Goal: Task Accomplishment & Management: Manage account settings

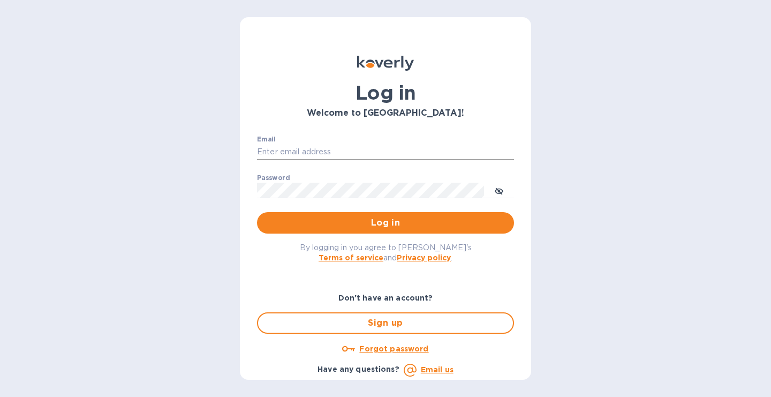
click at [294, 155] on input "Email" at bounding box center [385, 152] width 257 height 16
type input "[PERSON_NAME][EMAIL_ADDRESS][DOMAIN_NAME]"
click at [257, 212] on button "Log in" at bounding box center [385, 222] width 257 height 21
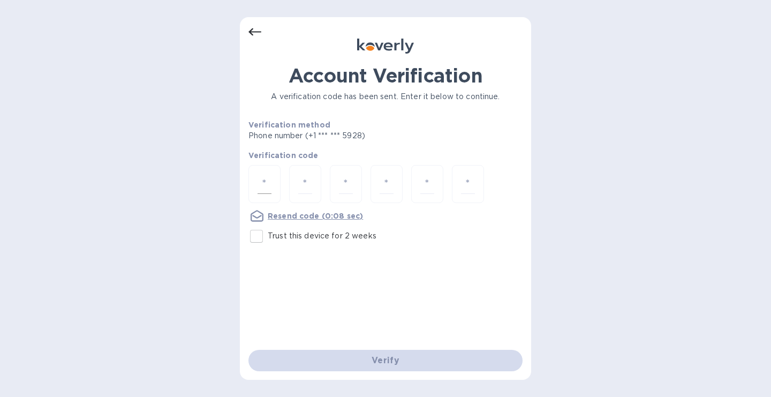
click at [263, 175] on input "number" at bounding box center [265, 184] width 14 height 20
type input "2"
type input "7"
type input "9"
type input "0"
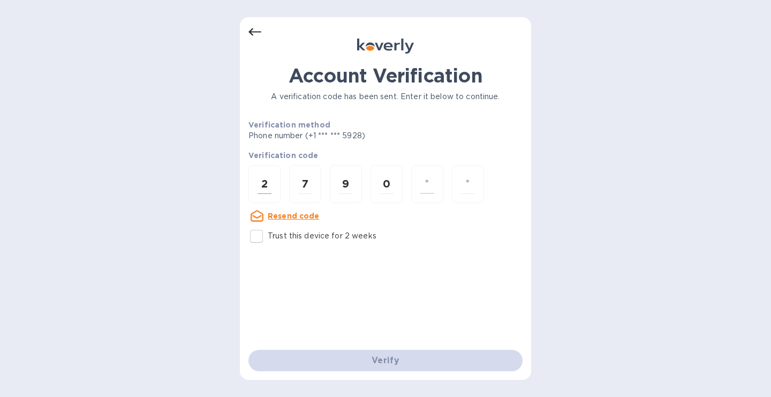
type input "1"
type input "6"
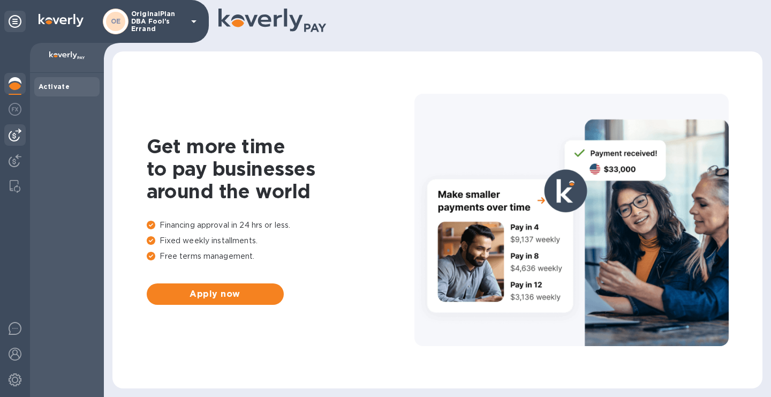
click at [20, 141] on div at bounding box center [14, 134] width 21 height 21
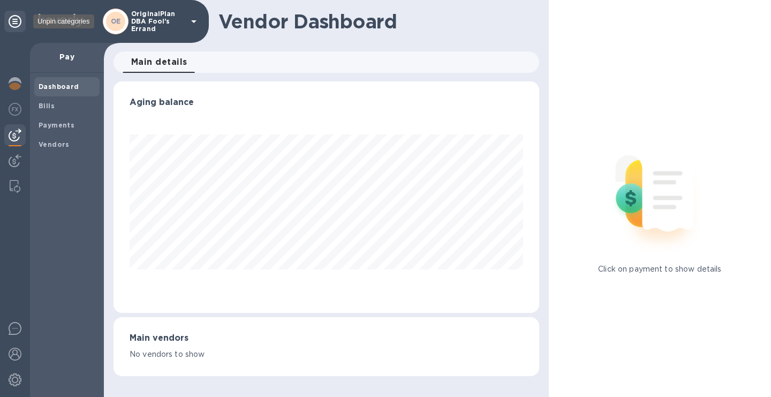
click at [14, 18] on icon at bounding box center [15, 21] width 13 height 13
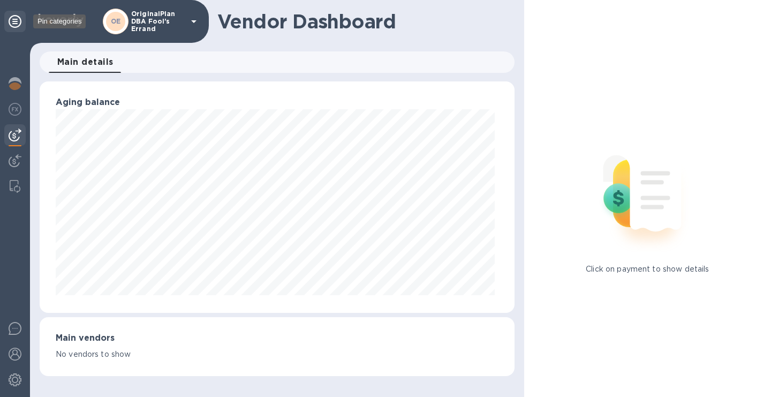
scroll to position [231, 475]
click at [15, 19] on icon at bounding box center [15, 21] width 13 height 13
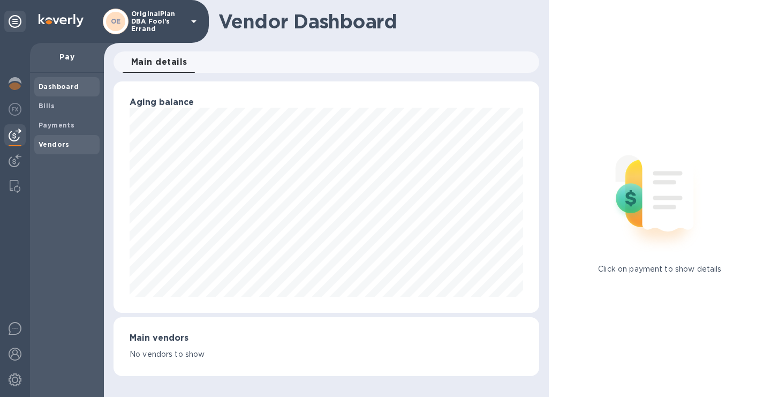
click at [50, 145] on b "Vendors" at bounding box center [54, 144] width 31 height 8
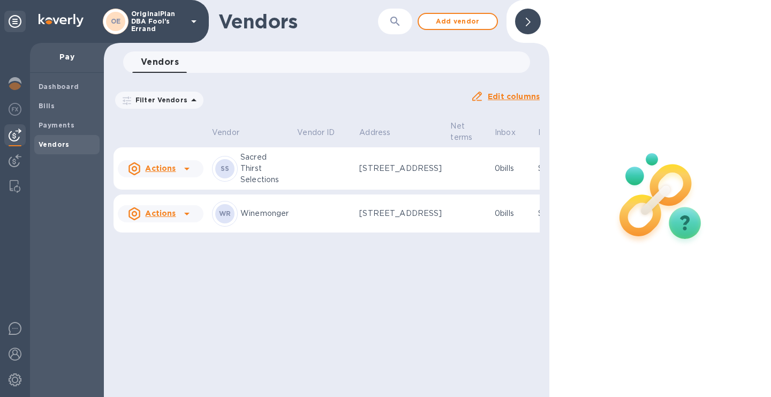
click at [170, 172] on u "Actions" at bounding box center [160, 168] width 31 height 9
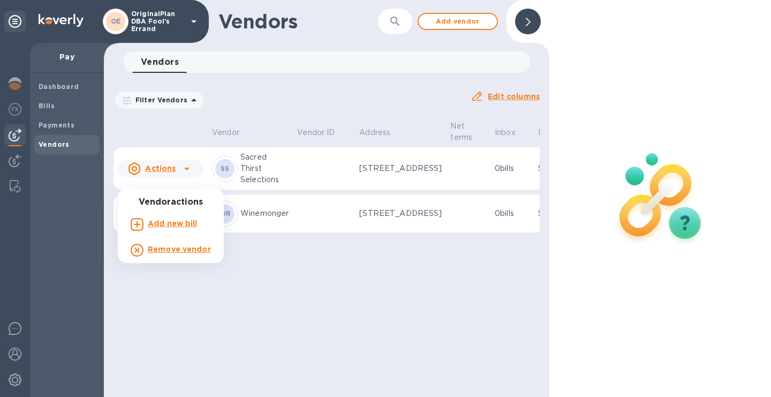
click at [286, 181] on div at bounding box center [385, 198] width 771 height 397
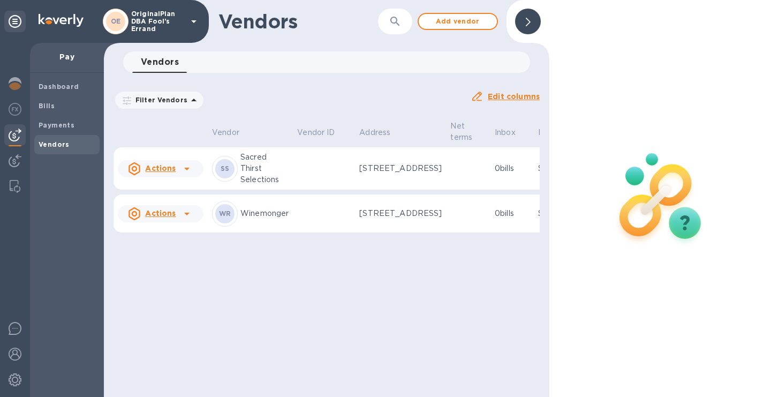
click at [495, 174] on p "0 bills" at bounding box center [512, 168] width 35 height 11
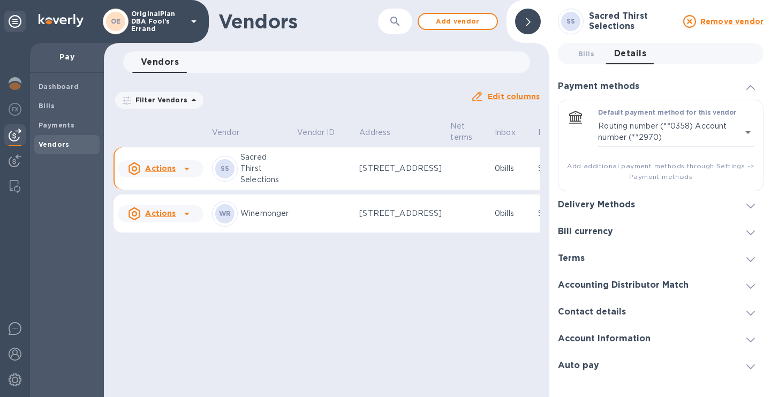
click at [184, 175] on icon at bounding box center [186, 168] width 13 height 13
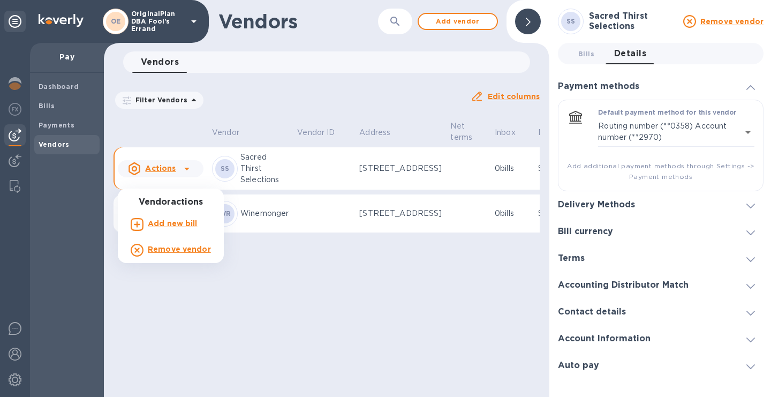
click at [170, 219] on b "Add new bill" at bounding box center [173, 223] width 50 height 9
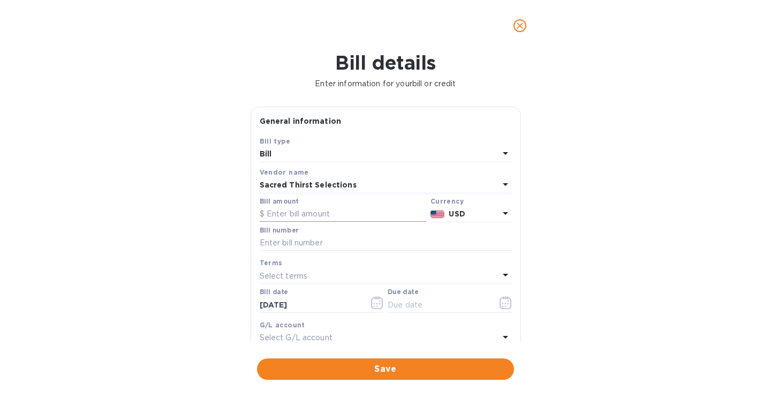
click at [337, 212] on input "text" at bounding box center [343, 214] width 167 height 16
type input "1,669.2"
type input "Statement"
click at [311, 272] on div "Select terms" at bounding box center [379, 275] width 239 height 15
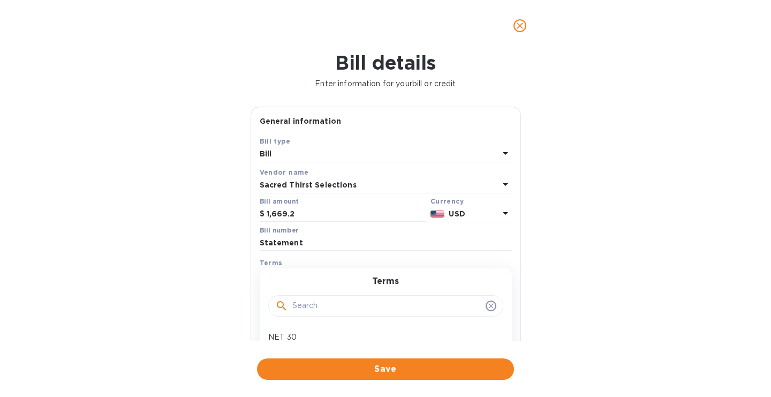
click at [283, 345] on div "Bill details Enter information for your bill or credit General information Save…" at bounding box center [385, 223] width 771 height 345
click at [334, 273] on div "Select terms" at bounding box center [379, 275] width 239 height 15
click at [281, 339] on p "NET 30" at bounding box center [381, 336] width 226 height 11
type input "10/23/2025"
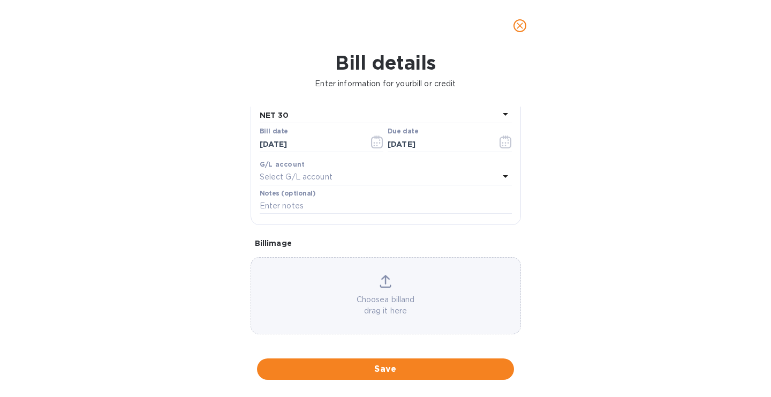
scroll to position [168, 0]
click at [391, 369] on span "Save" at bounding box center [386, 368] width 240 height 13
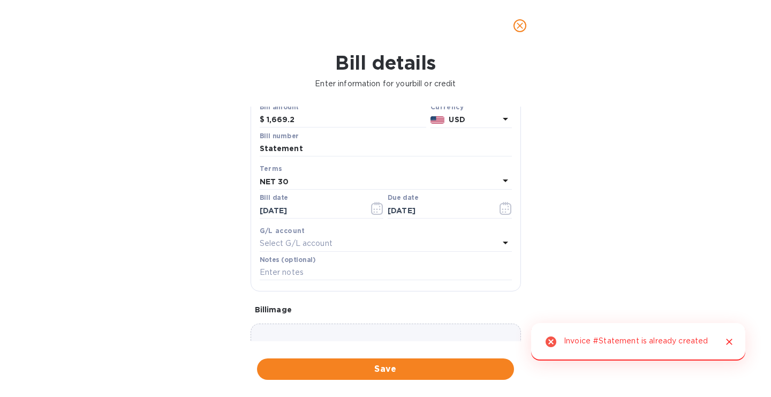
scroll to position [84, 0]
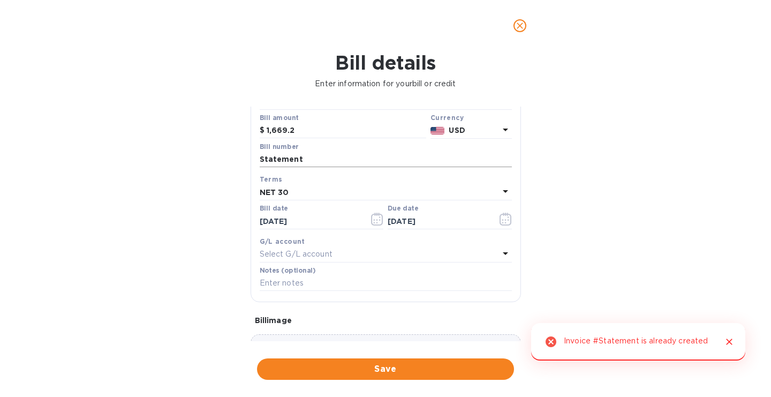
click at [322, 159] on input "Statement" at bounding box center [386, 160] width 252 height 16
type input "Statement1"
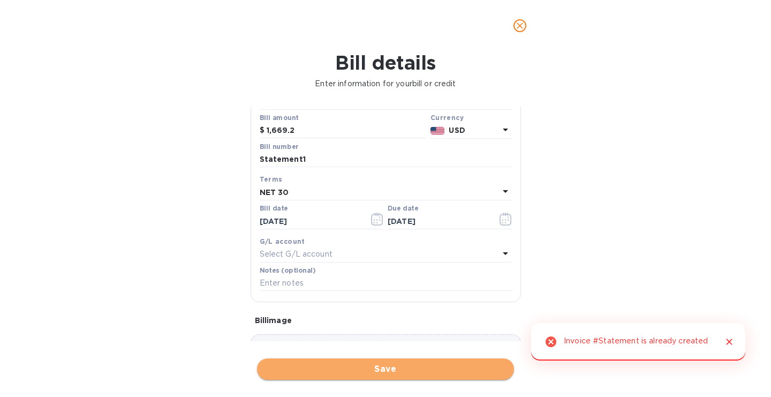
click at [341, 360] on button "Save" at bounding box center [385, 368] width 257 height 21
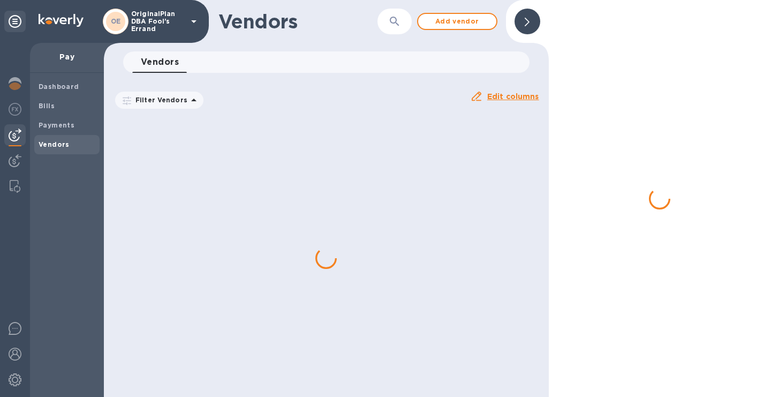
click at [469, 179] on div at bounding box center [326, 258] width 445 height 278
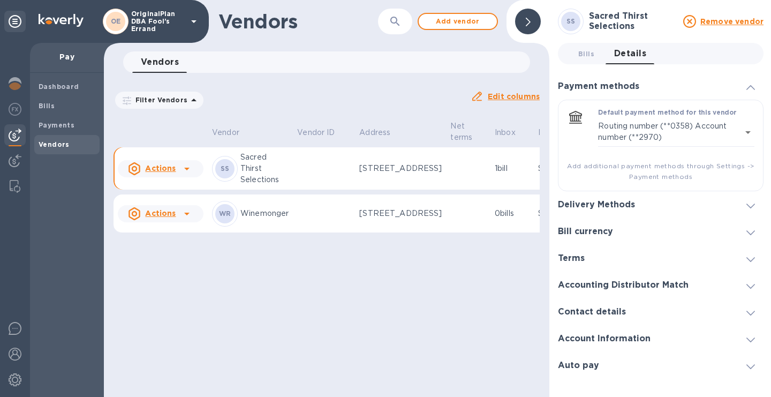
click at [501, 174] on p "1 bill" at bounding box center [512, 168] width 35 height 11
click at [170, 172] on u "Actions" at bounding box center [160, 168] width 31 height 9
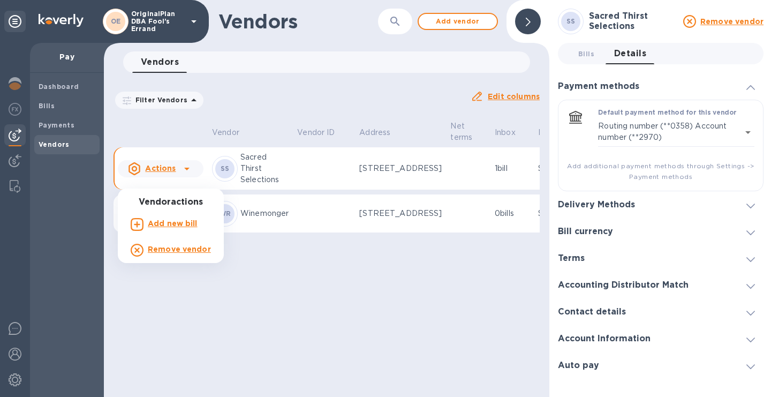
click at [278, 160] on div at bounding box center [385, 198] width 771 height 397
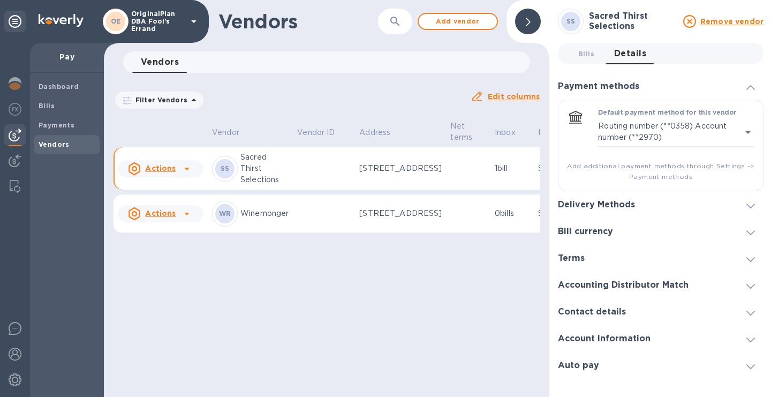
click at [251, 183] on p "Sacred Thirst Selections" at bounding box center [264, 169] width 48 height 34
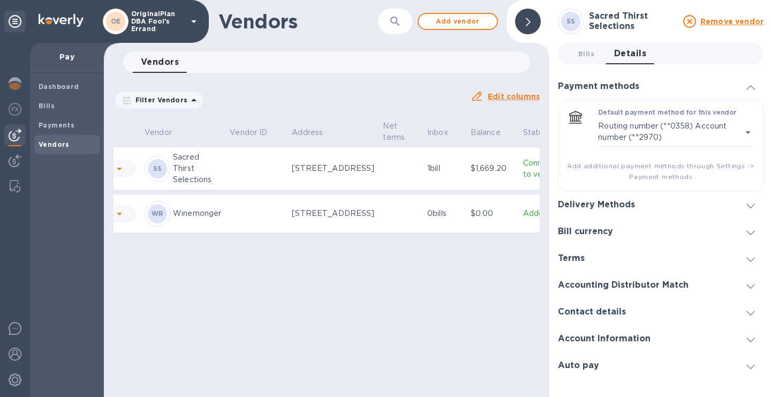
click at [523, 175] on p "Connected to vendor" at bounding box center [543, 168] width 41 height 22
click at [523, 180] on p "Connected to vendor" at bounding box center [543, 168] width 41 height 22
click at [585, 56] on span "Bills 0" at bounding box center [586, 53] width 16 height 11
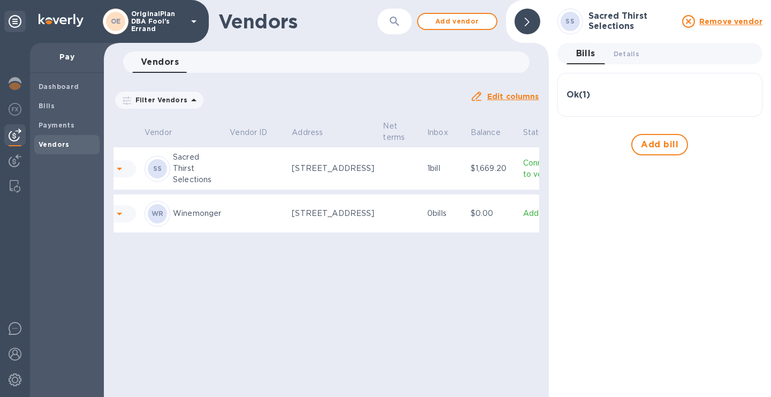
click at [604, 96] on div "Ok ( 1 )" at bounding box center [659, 95] width 187 height 10
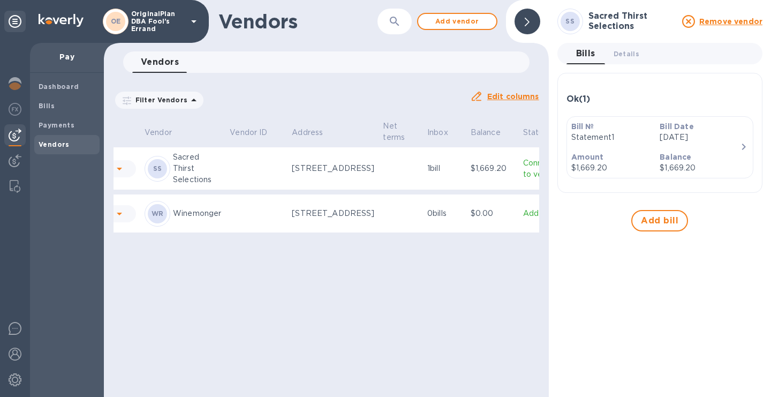
click at [706, 146] on div "Bill Date Sep 23rd 2025" at bounding box center [699, 132] width 89 height 31
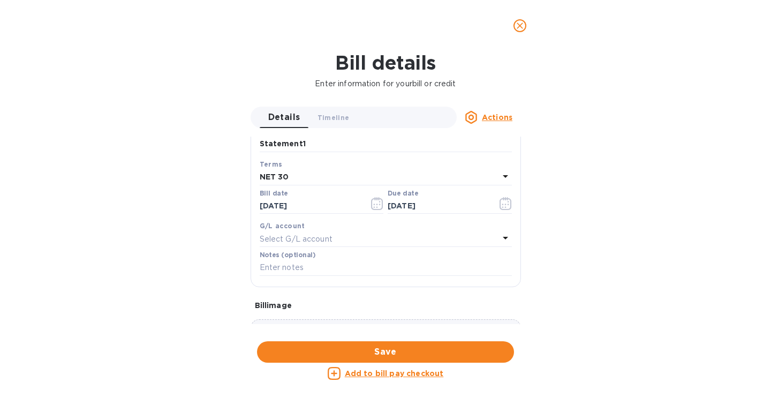
scroll to position [169, 0]
click at [500, 205] on icon "button" at bounding box center [506, 205] width 12 height 13
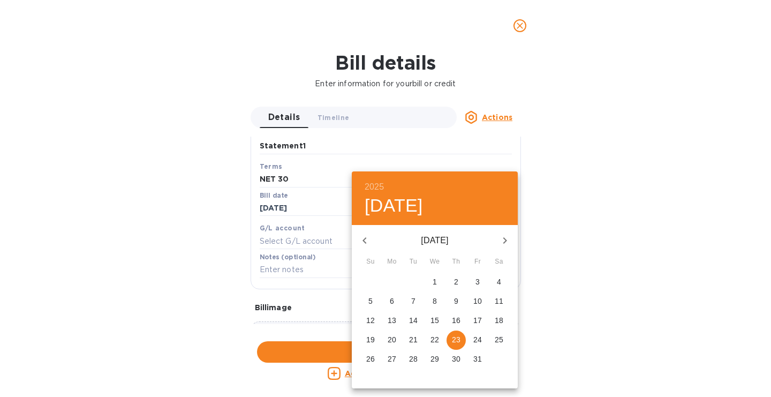
click at [484, 119] on div at bounding box center [385, 198] width 771 height 397
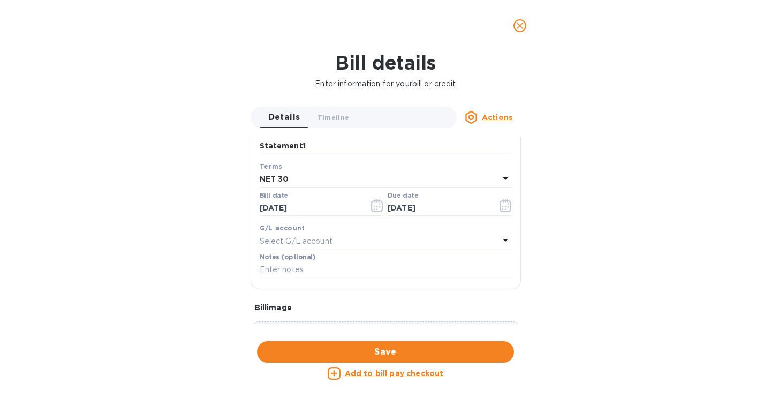
click at [498, 116] on u "Actions" at bounding box center [497, 117] width 31 height 9
click at [567, 129] on div at bounding box center [385, 198] width 771 height 397
click at [385, 374] on u "Add to bill pay checkout" at bounding box center [394, 373] width 99 height 9
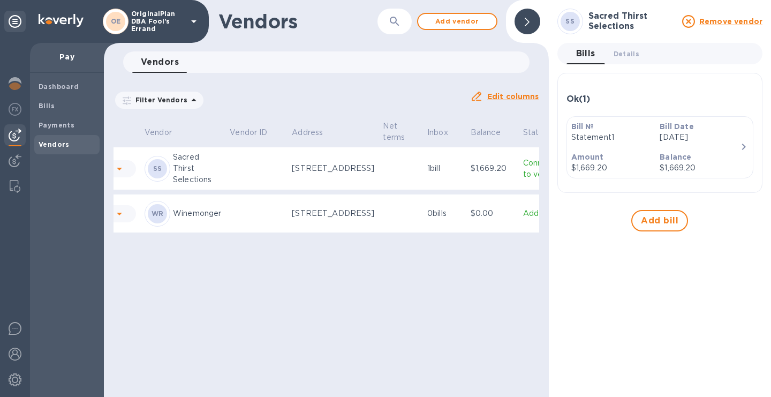
click at [665, 150] on div "Balance $1,669.20" at bounding box center [699, 162] width 89 height 31
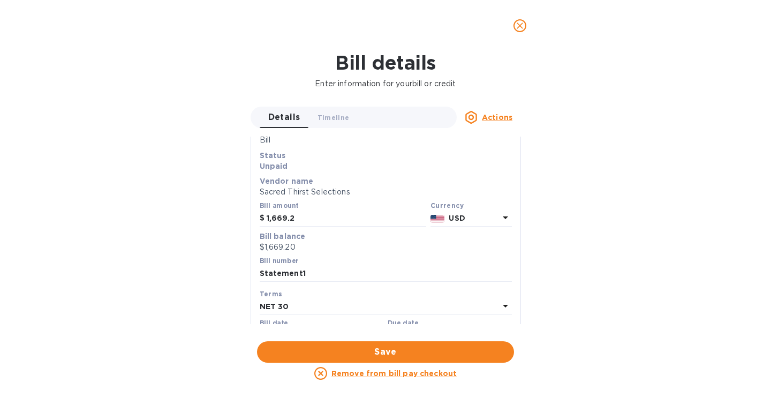
scroll to position [0, 0]
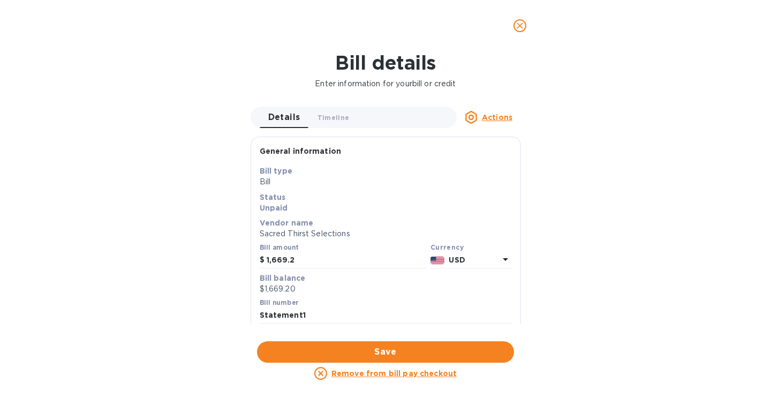
click at [521, 24] on icon "close" at bounding box center [519, 25] width 11 height 11
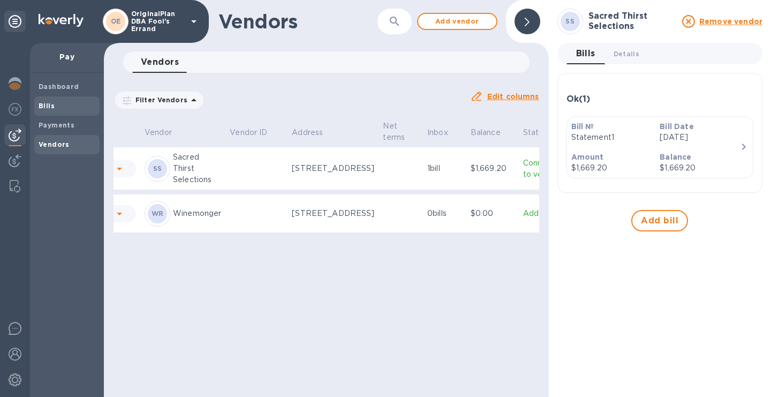
click at [44, 108] on b "Bills" at bounding box center [47, 106] width 16 height 8
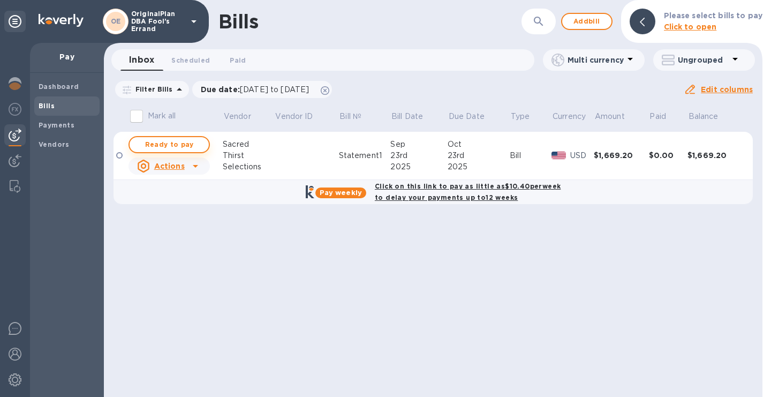
click at [165, 140] on span "Ready to pay" at bounding box center [169, 144] width 62 height 13
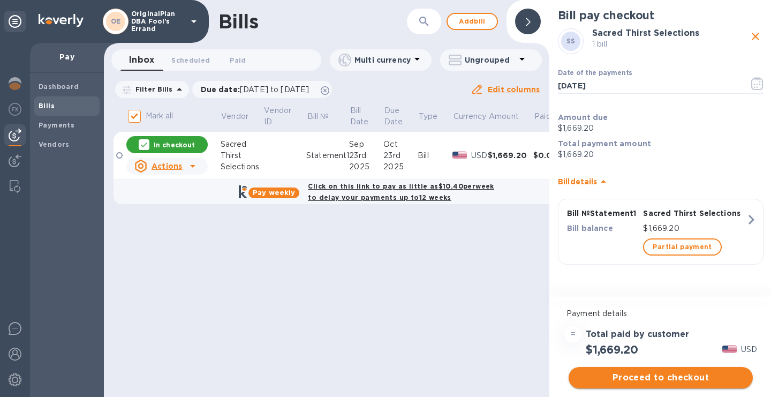
click at [671, 379] on span "Proceed to checkout" at bounding box center [660, 377] width 167 height 13
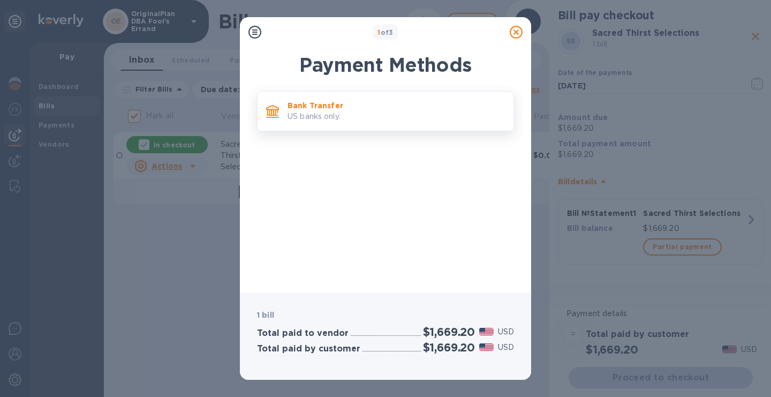
click at [341, 118] on p "US banks only." at bounding box center [395, 116] width 217 height 11
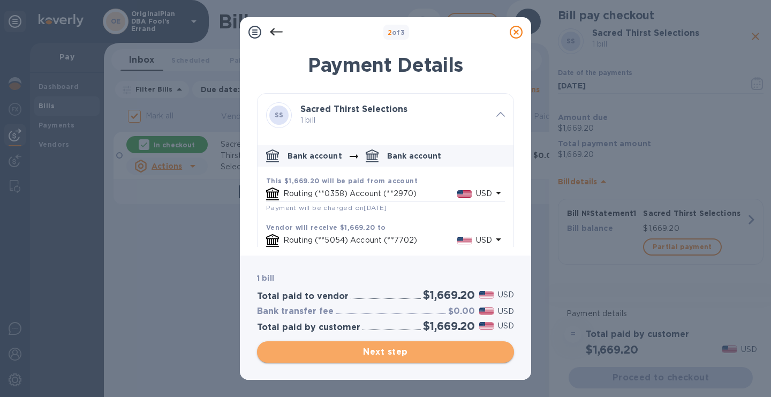
click at [404, 353] on span "Next step" at bounding box center [386, 351] width 240 height 13
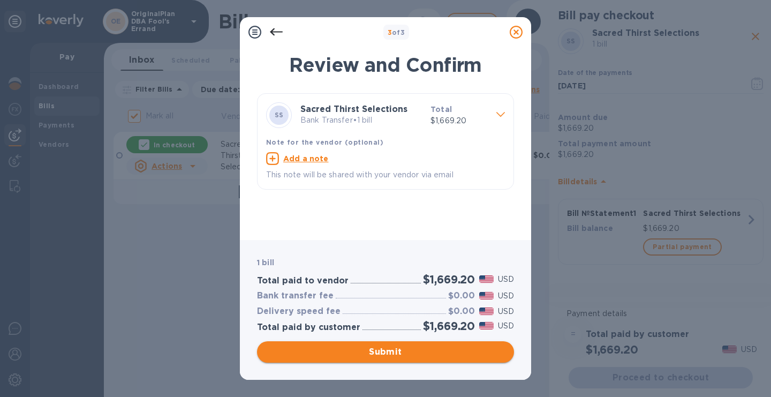
click at [404, 353] on span "Submit" at bounding box center [386, 351] width 240 height 13
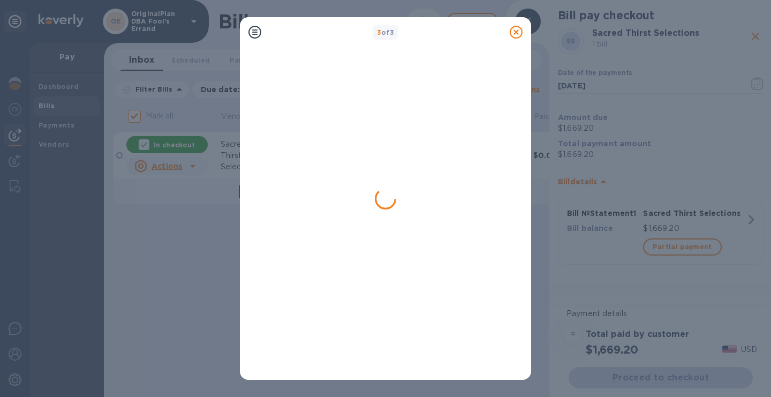
checkbox input "false"
